Goal: Transaction & Acquisition: Download file/media

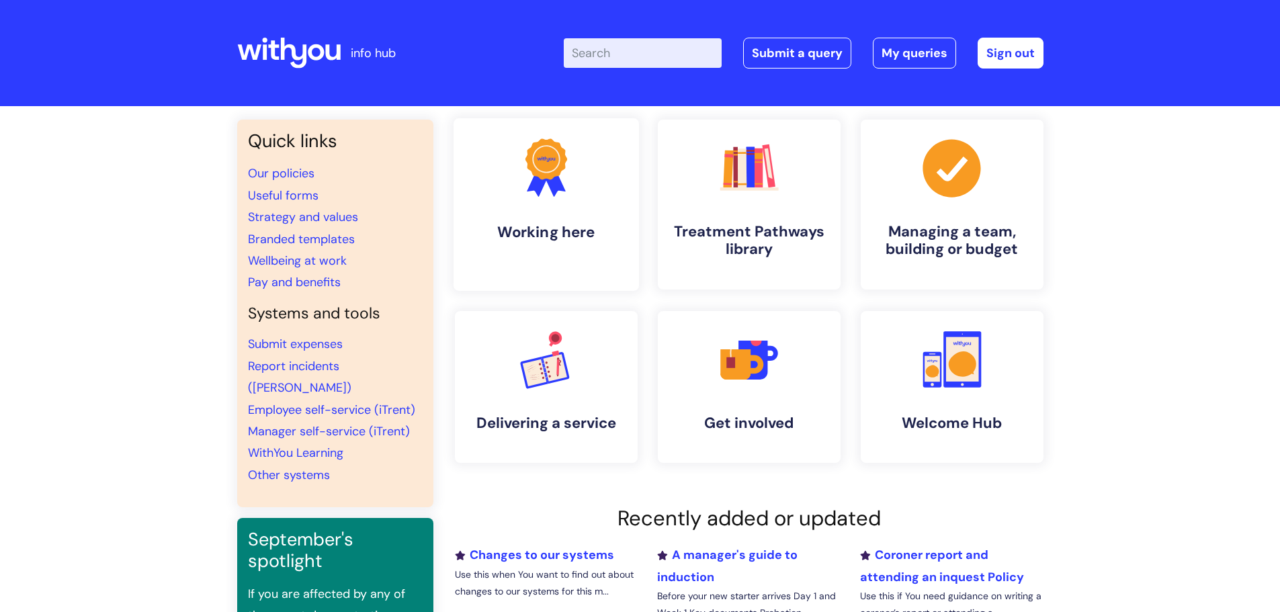
click at [573, 165] on icon ".cls-1{fill:#f89b22;}.cls-1,.cls-2,.cls-3{stroke-width:0px;}.cls-2{fill:#2d3cff…" at bounding box center [546, 167] width 67 height 67
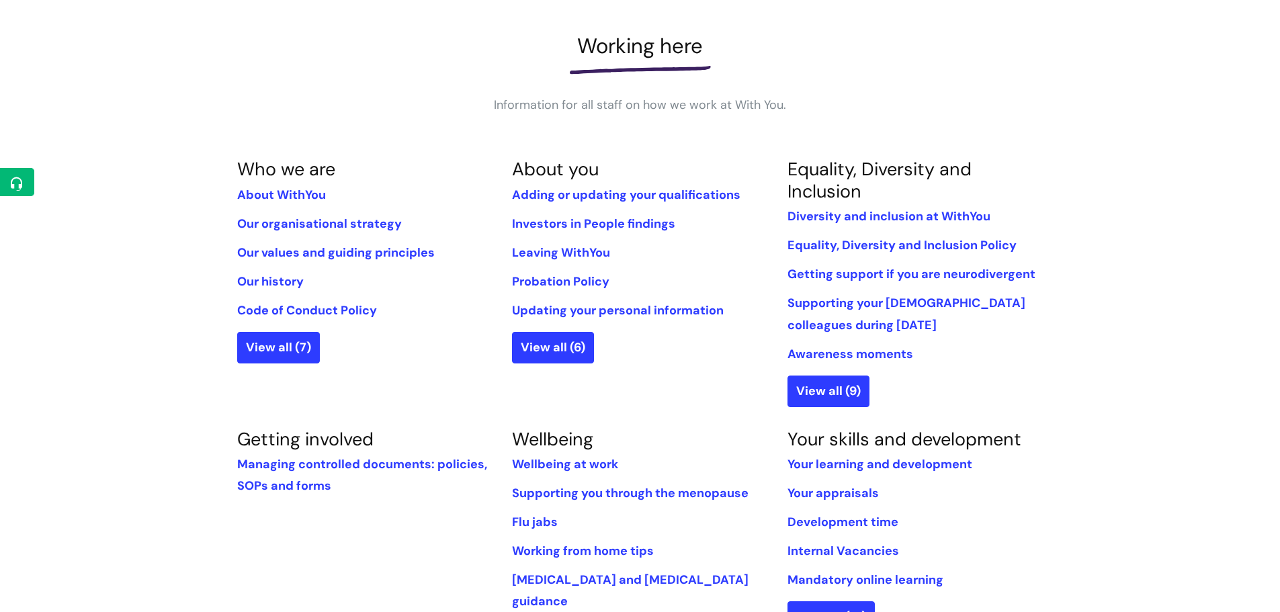
scroll to position [202, 0]
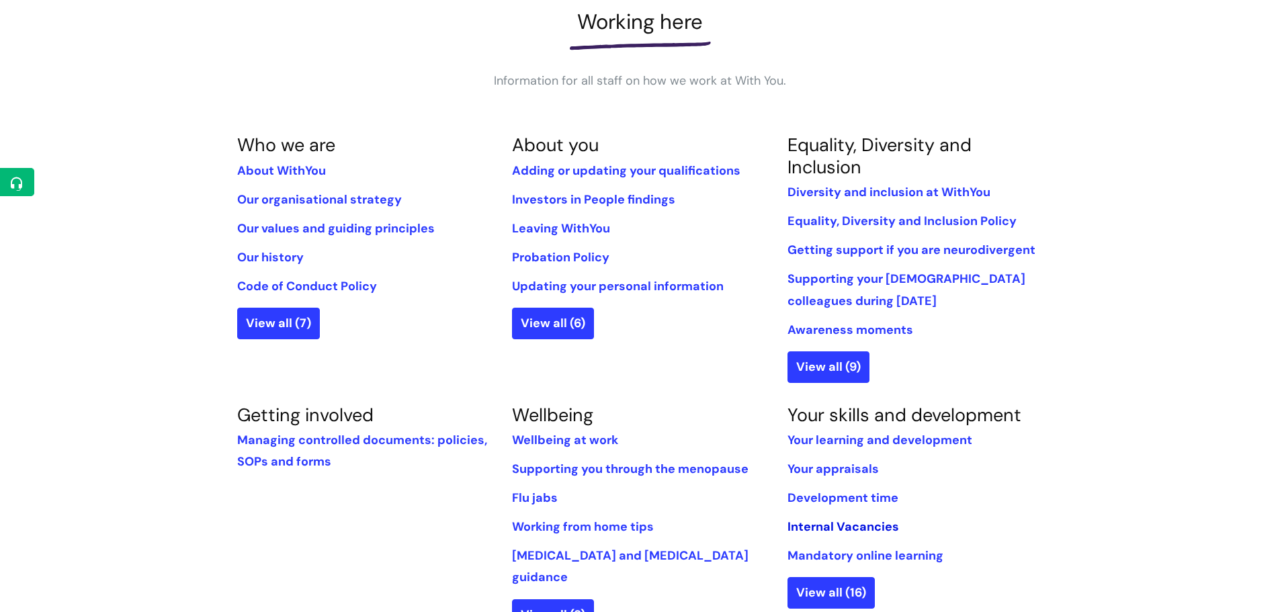
click at [809, 530] on link "Internal Vacancies" at bounding box center [844, 527] width 112 height 16
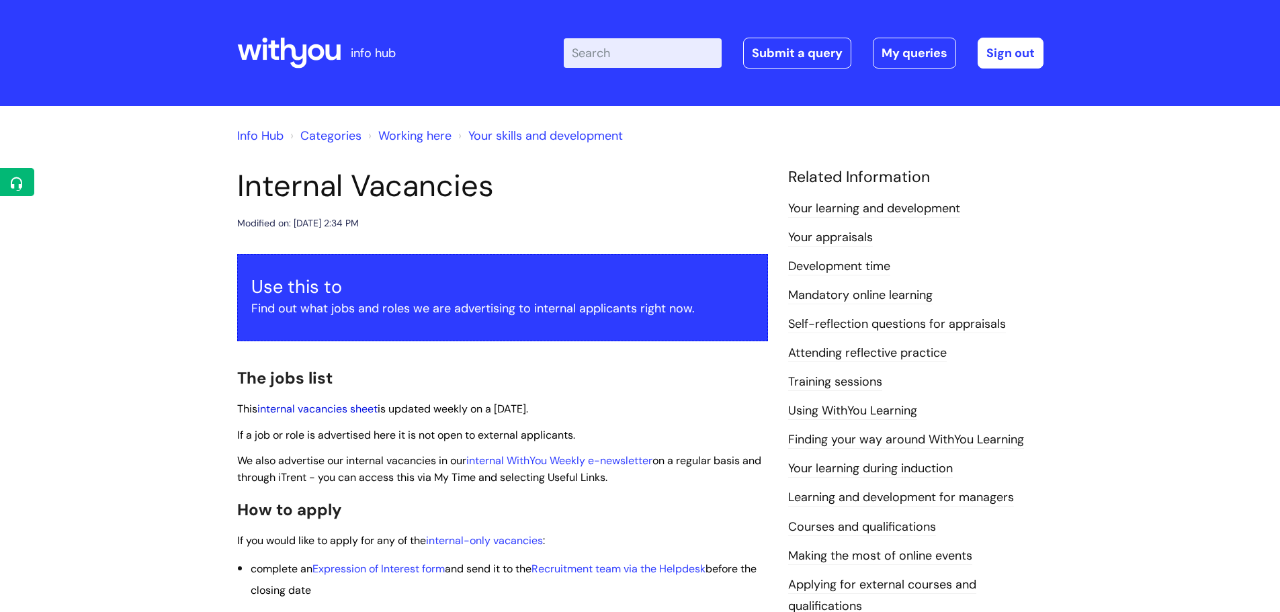
click at [361, 414] on link "internal vacancies sheet" at bounding box center [317, 409] width 120 height 14
